Goal: Transaction & Acquisition: Purchase product/service

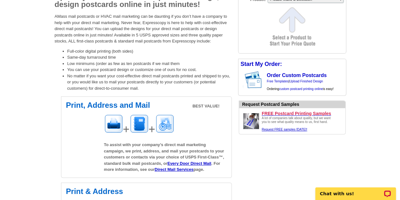
scroll to position [95, 0]
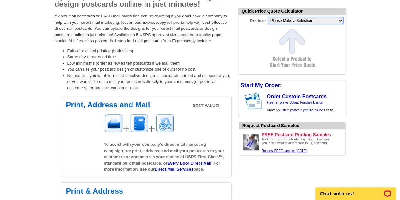
click at [286, 22] on select "Please Make a Selection Jumbo Postcard (5.5" x 8.5") Regular Postcard (4.25" x …" at bounding box center [306, 20] width 76 height 7
select select "6"
click at [268, 17] on select "Please Make a Selection Jumbo Postcard (5.5" x 8.5") Regular Postcard (4.25" x …" at bounding box center [306, 20] width 76 height 7
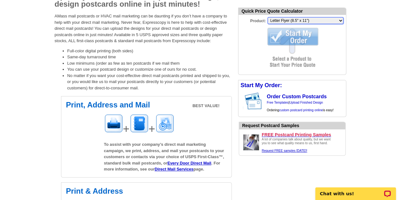
scroll to position [0, 0]
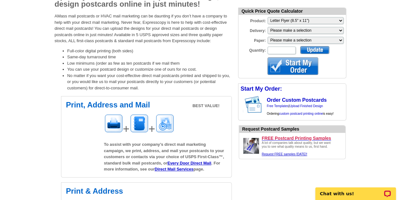
click at [291, 34] on div "Paper: Please make a selection Regular Bond Paper Gloss Cover Uncoated Heavy Ca…" at bounding box center [293, 31] width 108 height 10
click at [292, 31] on select "Please make a selection Print + Address+USPS First Class Print-Only+Shipped To …" at bounding box center [306, 30] width 76 height 7
click at [304, 34] on div "Paper: Please make a selection Regular Bond Paper Gloss Cover" at bounding box center [293, 31] width 108 height 10
click at [303, 31] on select "Please make a selection Print + Address+USPS First Class Print-Only+Shipped To …" at bounding box center [306, 30] width 76 height 7
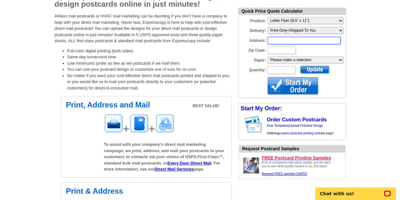
click at [293, 39] on input "Address:" at bounding box center [304, 41] width 73 height 8
type input "[STREET_ADDRESS]"
type input "30101"
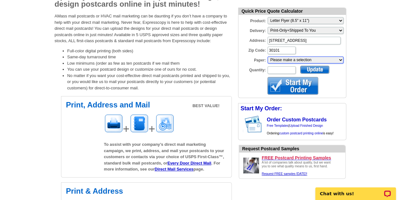
click at [312, 60] on select "Please make a selection Uncoated Heavy Card Stock Uncoated Cover Stock Regular …" at bounding box center [306, 59] width 76 height 7
click at [312, 61] on select "Please make a selection Uncoated Heavy Card Stock Uncoated Cover Stock Regular …" at bounding box center [306, 59] width 76 height 7
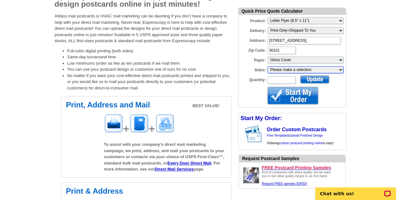
click at [283, 67] on select "Please make a selection One sided, color Two sided, color + B/W Two sided, full…" at bounding box center [306, 69] width 76 height 7
click at [286, 61] on select "Please make a selection Uncoated Heavy Card Stock Uncoated Cover Stock Regular …" at bounding box center [306, 59] width 76 height 7
click at [324, 71] on select "Please make a selection One sided, color Two sided, color + B/W Two sided, full…" at bounding box center [306, 69] width 76 height 7
select select "3"
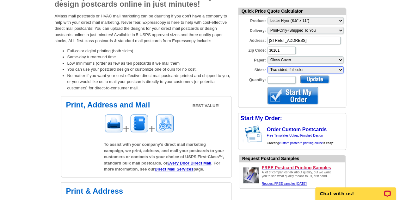
click at [268, 66] on select "Please make a selection One sided, color Two sided, color + B/W Two sided, full…" at bounding box center [306, 69] width 76 height 7
click at [288, 79] on input "Quantity:" at bounding box center [282, 80] width 28 height 8
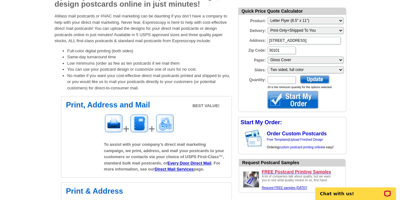
click at [346, 100] on form "Quick Price Quote Calculator Product: Please Make a Selection Jumbo Postcard (5…" at bounding box center [292, 60] width 108 height 104
click at [293, 82] on input "Quantity:" at bounding box center [282, 80] width 28 height 8
type input "1"
click at [306, 30] on select "Please make a selection Print + Address+USPS First Class Print-Only+Shipped To …" at bounding box center [306, 30] width 76 height 7
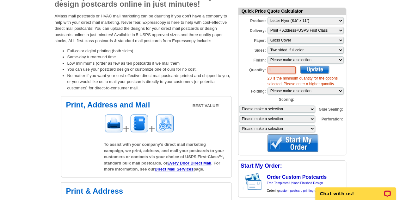
click at [281, 67] on input "1" at bounding box center [282, 70] width 28 height 8
type input "200"
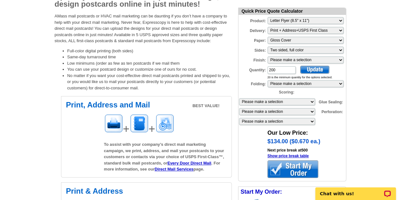
click at [309, 65] on form "Quick Price Quote Calculator Product: Please Make a Selection Jumbo Postcard (5…" at bounding box center [292, 95] width 108 height 174
click at [298, 83] on select "Please make a selection 1 fold (bi-fold) 2 folds (tri-fold)" at bounding box center [306, 83] width 76 height 7
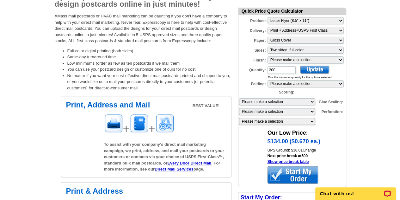
click at [245, 91] on form "Quick Price Quote Calculator Product: Please Make a Selection Jumbo Postcard (5…" at bounding box center [292, 97] width 108 height 179
click at [302, 99] on select "Please make a selection 1 score 2 scores" at bounding box center [277, 101] width 76 height 7
click at [314, 40] on select "Please make a selection Regular Bond Paper Gloss Cover" at bounding box center [306, 40] width 76 height 7
click at [315, 17] on select "Please Make a Selection Jumbo Postcard (5.5" x 8.5") Regular Postcard (4.25" x …" at bounding box center [306, 20] width 76 height 7
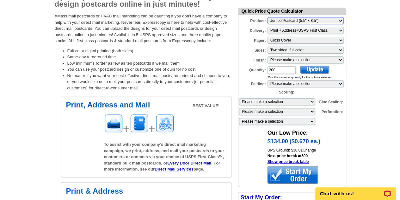
click at [268, 17] on select "Please Make a Selection Jumbo Postcard (5.5" x 8.5") Regular Postcard (4.25" x …" at bounding box center [306, 20] width 76 height 7
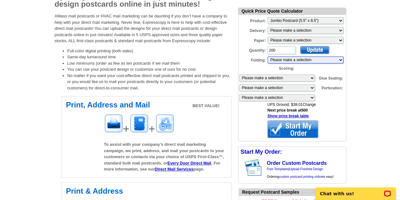
click at [320, 58] on select "Please make a selection 1 fold (bi-fold) 2 folds (tri-fold)" at bounding box center [306, 59] width 76 height 7
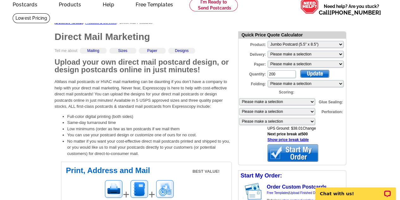
scroll to position [29, 0]
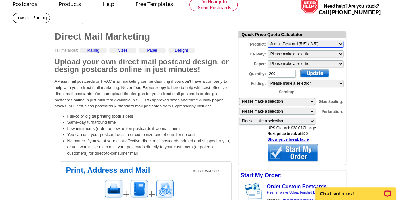
click at [285, 45] on select "Please Make a Selection Jumbo Postcard (5.5" x 8.5") Regular Postcard (4.25" x …" at bounding box center [306, 43] width 76 height 7
click at [268, 40] on select "Please Make a Selection Jumbo Postcard (5.5" x 8.5") Regular Postcard (4.25" x …" at bounding box center [306, 43] width 76 height 7
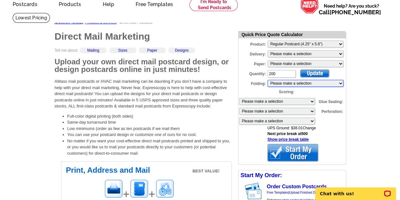
click at [289, 83] on select "Please make a selection 1 fold (bi-fold) 2 folds (tri-fold)" at bounding box center [306, 83] width 76 height 7
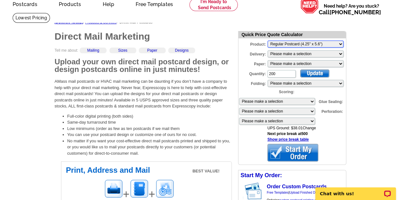
click at [321, 43] on select "Please Make a Selection Jumbo Postcard (5.5" x 8.5") Regular Postcard (4.25" x …" at bounding box center [306, 43] width 76 height 7
click at [268, 40] on select "Please Make a Selection Jumbo Postcard (5.5" x 8.5") Regular Postcard (4.25" x …" at bounding box center [306, 43] width 76 height 7
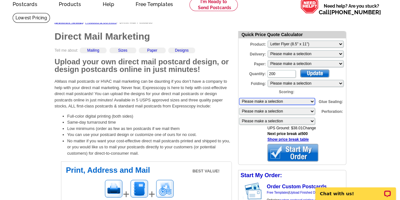
click at [289, 98] on select "Please make a selection 1 score 2 scores" at bounding box center [277, 101] width 76 height 7
drag, startPoint x: 289, startPoint y: 98, endPoint x: 352, endPoint y: 106, distance: 63.7
click at [299, 112] on select "Please make a selection 2 dots (bi-fold) 2 dots (tri-fold)" at bounding box center [277, 111] width 76 height 7
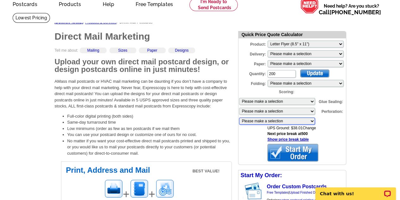
click at [304, 121] on select "Please make a selection 1 perforation 2 perforations" at bounding box center [277, 120] width 76 height 7
click at [305, 44] on select "Please Make a Selection Jumbo Postcard (5.5" x 8.5") Regular Postcard (4.25" x …" at bounding box center [306, 43] width 76 height 7
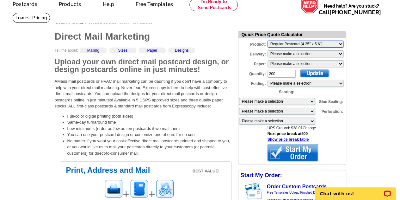
click at [268, 40] on select "Please Make a Selection Jumbo Postcard (5.5" x 8.5") Regular Postcard (4.25" x …" at bounding box center [306, 43] width 76 height 7
click at [314, 47] on div "Delivery: Please make a selection Print + Address+USPS First Class Print-Only+S…" at bounding box center [293, 45] width 108 height 10
click at [300, 41] on select "Please Make a Selection Jumbo Postcard (5.5" x 8.5") Regular Postcard (4.25" x …" at bounding box center [306, 43] width 76 height 7
select select "6"
click at [268, 40] on select "Please Make a Selection Jumbo Postcard (5.5" x 8.5") Regular Postcard (4.25" x …" at bounding box center [306, 43] width 76 height 7
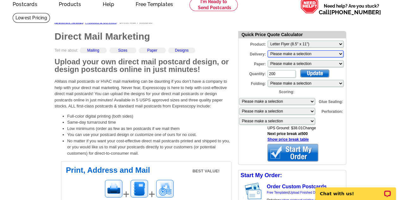
click at [293, 55] on select "Please make a selection Print + Address+USPS First Class Print-Only+Shipped To …" at bounding box center [306, 53] width 76 height 7
click at [289, 59] on div "Paper: Please make a selection Regular Bond Paper Gloss Cover" at bounding box center [293, 55] width 108 height 10
click at [287, 63] on select "Please make a selection Regular Bond Paper Gloss Cover" at bounding box center [306, 63] width 76 height 7
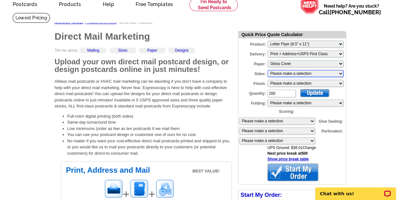
click at [291, 73] on select "Please make a selection One sided, color Two sided, full color" at bounding box center [306, 73] width 76 height 7
click at [268, 70] on select "Please make a selection One sided, color Two sided, full color" at bounding box center [306, 73] width 76 height 7
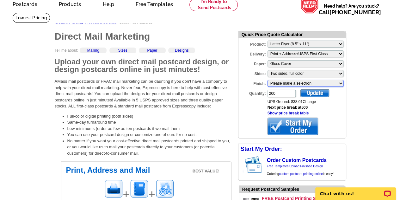
click at [300, 82] on select "Please make a selection Bi-fold Mailer Tri-fold Mailer" at bounding box center [306, 83] width 76 height 7
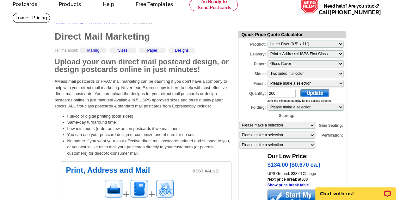
click at [339, 86] on select "Please make a selection Bi-fold Mailer Tri-fold Mailer" at bounding box center [306, 83] width 76 height 7
click at [325, 74] on select "Please make a selection One sided, color Two sided, full color" at bounding box center [306, 73] width 76 height 7
click at [268, 70] on select "Please make a selection One sided, color Two sided, full color" at bounding box center [306, 73] width 76 height 7
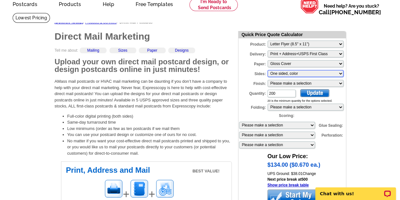
click at [309, 72] on select "Please make a selection One sided, color Two sided, full color" at bounding box center [306, 73] width 76 height 7
select select "3"
click at [268, 70] on select "Please make a selection One sided, color Two sided, full color" at bounding box center [306, 73] width 76 height 7
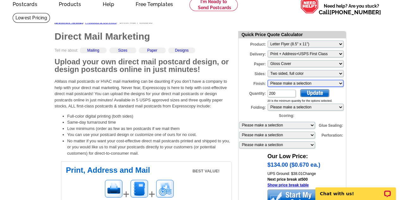
click at [325, 85] on select "Please make a selection Bi-fold Mailer Tri-fold Mailer" at bounding box center [306, 83] width 76 height 7
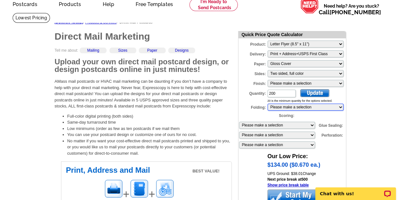
click at [333, 107] on select "Please make a selection 1 fold (bi-fold) 2 folds (tri-fold)" at bounding box center [306, 106] width 76 height 7
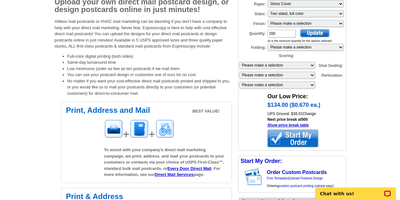
scroll to position [90, 0]
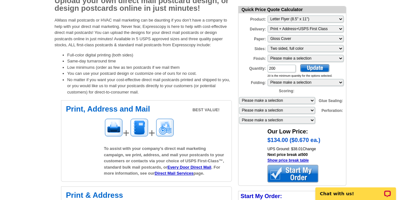
click at [290, 166] on div at bounding box center [293, 173] width 51 height 17
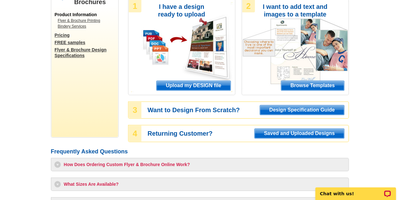
click at [201, 85] on span "Upload my DESIGN file" at bounding box center [194, 85] width 74 height 9
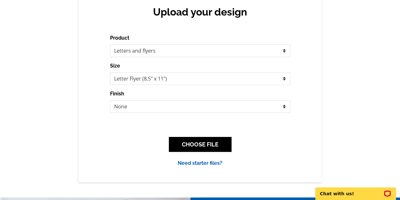
scroll to position [67, 0]
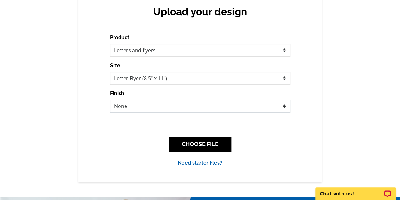
click at [183, 107] on select "None Envelope Mailer Bi-fold Mailer Tri-fold Mailer" at bounding box center [200, 106] width 180 height 13
click at [110, 100] on select "None Envelope Mailer Bi-fold Mailer Tri-fold Mailer" at bounding box center [200, 106] width 180 height 13
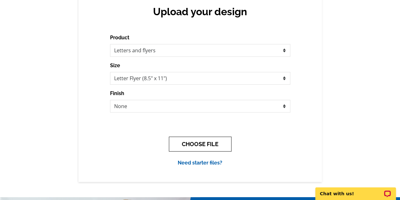
click at [204, 146] on button "CHOOSE FILE" at bounding box center [200, 143] width 63 height 15
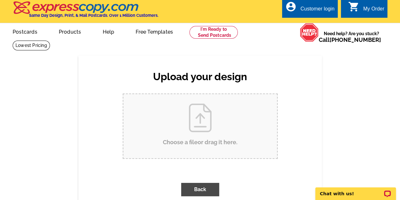
scroll to position [0, 0]
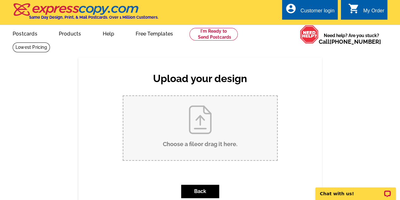
click at [196, 144] on input "Choose a file or drag it here ." at bounding box center [200, 128] width 154 height 64
type input "C:\fakepath\Front of Flyer #1.png"
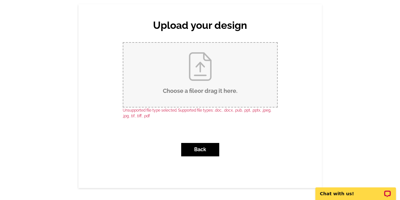
scroll to position [53, 0]
click at [214, 76] on input "Choose a file or drag it here ." at bounding box center [200, 75] width 154 height 64
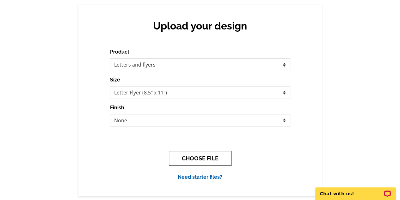
click at [200, 158] on button "CHOOSE FILE" at bounding box center [200, 158] width 63 height 15
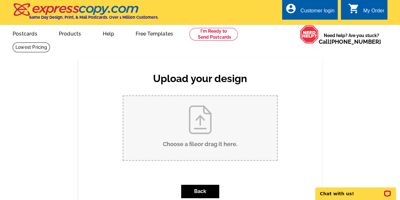
click at [200, 158] on input "Choose a file or drag it here ." at bounding box center [200, 128] width 154 height 64
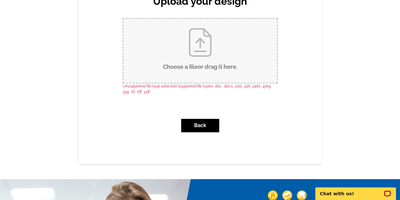
scroll to position [78, 0]
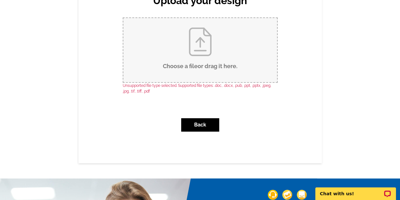
click at [189, 54] on input "Choose a file or drag it here ." at bounding box center [200, 50] width 154 height 64
type input "C:\fakepath\Blue and White Modern Cleaning Service Flyer.pdf"
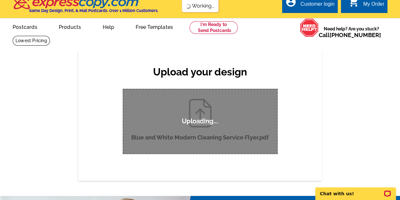
scroll to position [6, 0]
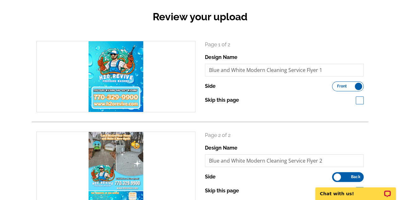
scroll to position [69, 0]
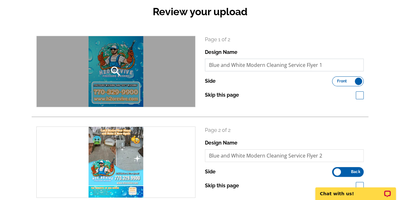
drag, startPoint x: 321, startPoint y: 64, endPoint x: 175, endPoint y: 74, distance: 146.8
click at [175, 74] on div "search Page 1 of 2 Design Name Blue and White Modern Cleaning Service Flyer 1 S…" at bounding box center [200, 71] width 337 height 71
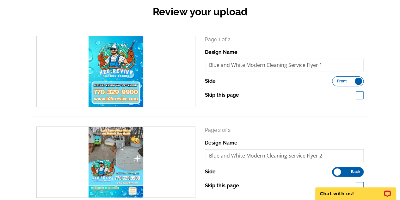
click at [361, 96] on span at bounding box center [360, 95] width 8 height 8
checkbox input "true"
drag, startPoint x: 325, startPoint y: 62, endPoint x: 201, endPoint y: 67, distance: 123.8
click at [201, 67] on div "Page 1 of 2 Design Name Blue and White Modern Cleaning Service Flyer 1 Side Fro…" at bounding box center [284, 71] width 169 height 71
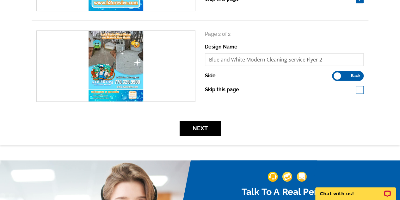
scroll to position [0, 0]
